Goal: Find contact information: Obtain details needed to contact an individual or organization

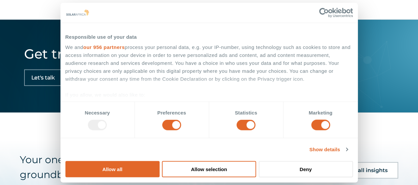
scroll to position [1222, 0]
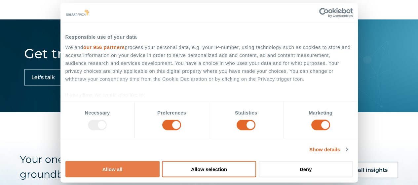
click at [160, 161] on button "Allow all" at bounding box center [112, 169] width 94 height 16
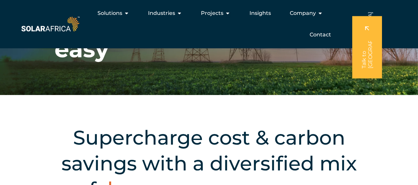
scroll to position [0, 0]
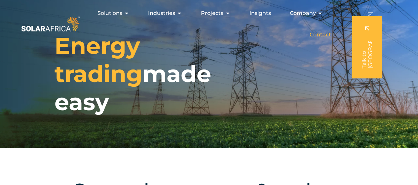
click at [317, 34] on span "Contact" at bounding box center [319, 35] width 21 height 8
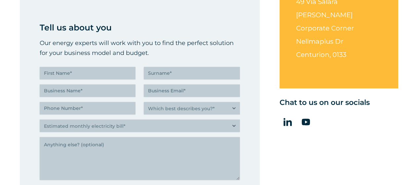
scroll to position [231, 0]
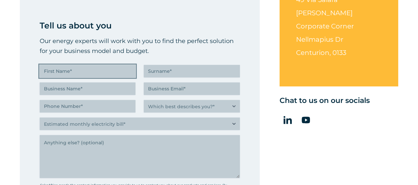
drag, startPoint x: 72, startPoint y: 71, endPoint x: 86, endPoint y: 70, distance: 13.9
click at [72, 71] on input "First Name (Required)" at bounding box center [88, 71] width 96 height 13
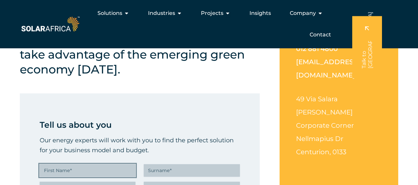
scroll to position [0, 0]
